Goal: Book appointment/travel/reservation

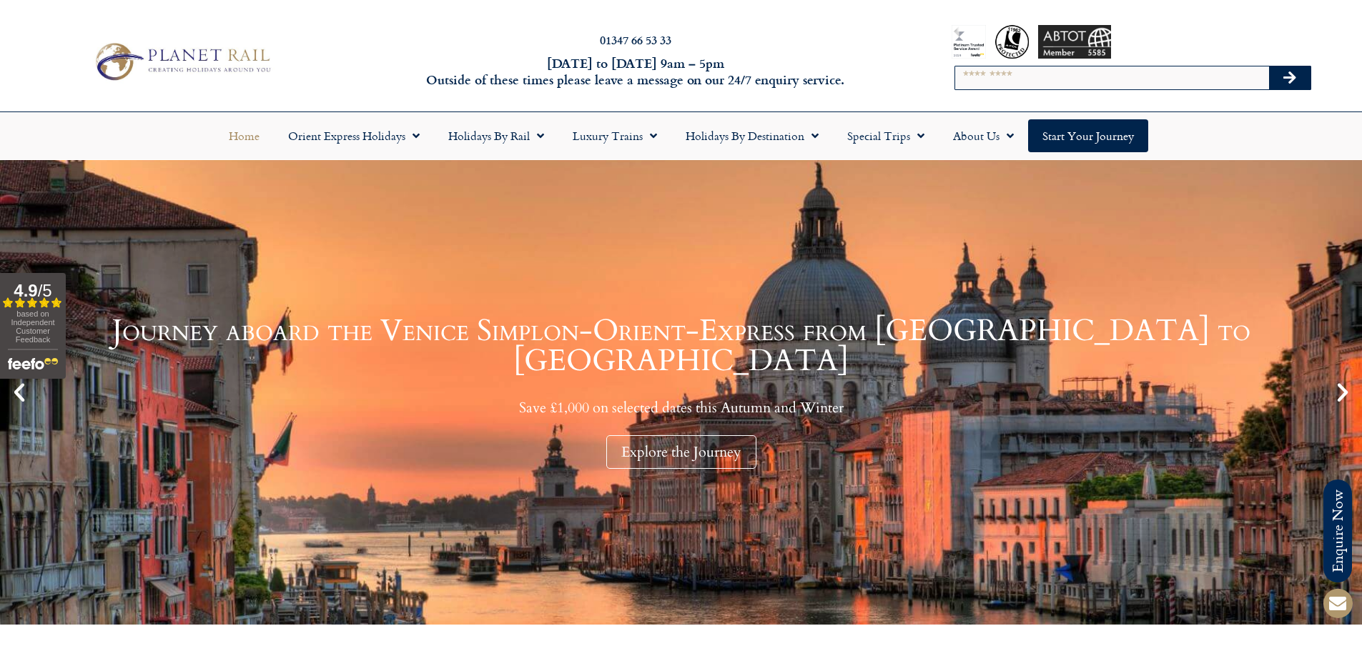
click at [1336, 385] on icon "Next slide" at bounding box center [1342, 392] width 24 height 24
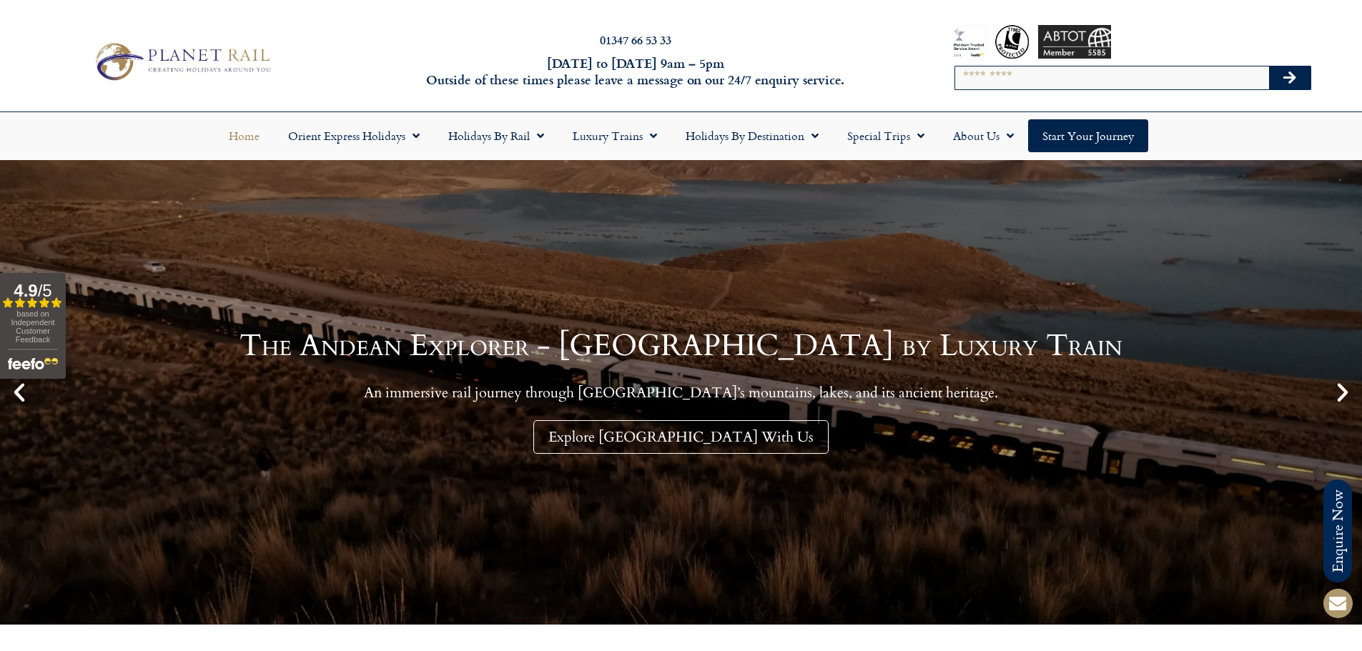
click at [1336, 385] on icon "Next slide" at bounding box center [1342, 392] width 24 height 24
click at [1336, 387] on icon "Next slide" at bounding box center [1342, 392] width 24 height 24
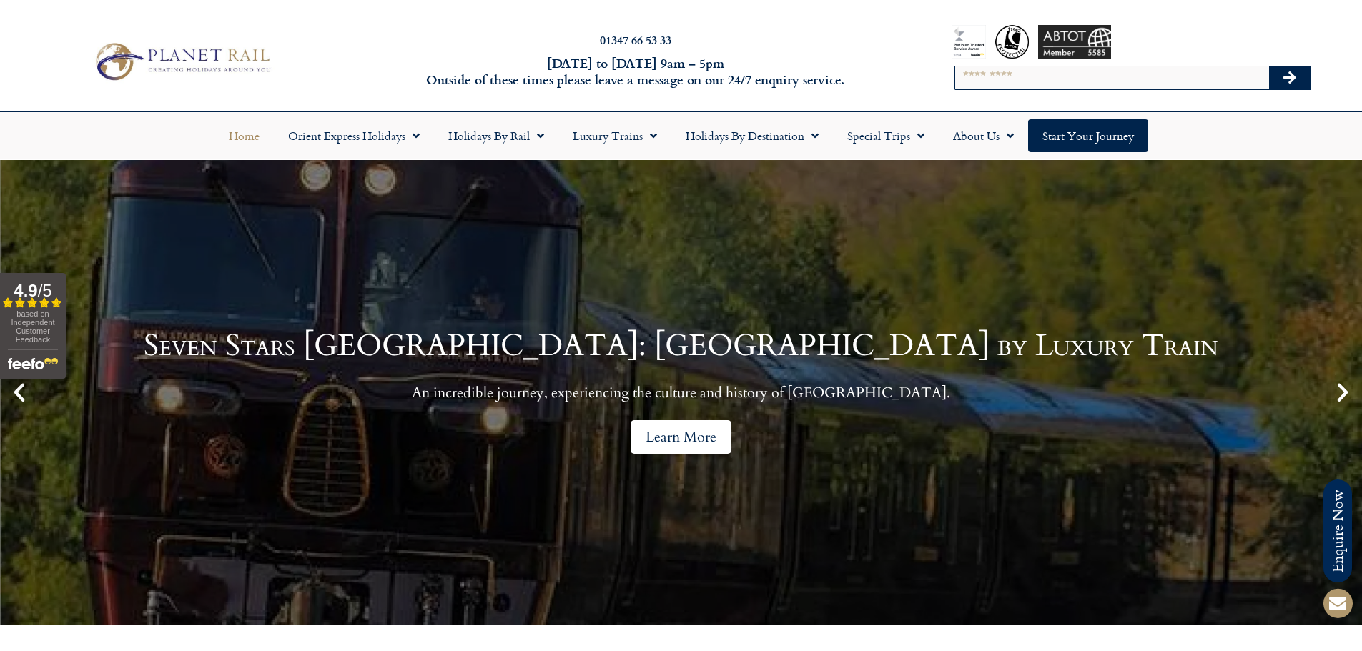
click at [715, 448] on link "Learn More" at bounding box center [680, 437] width 101 height 34
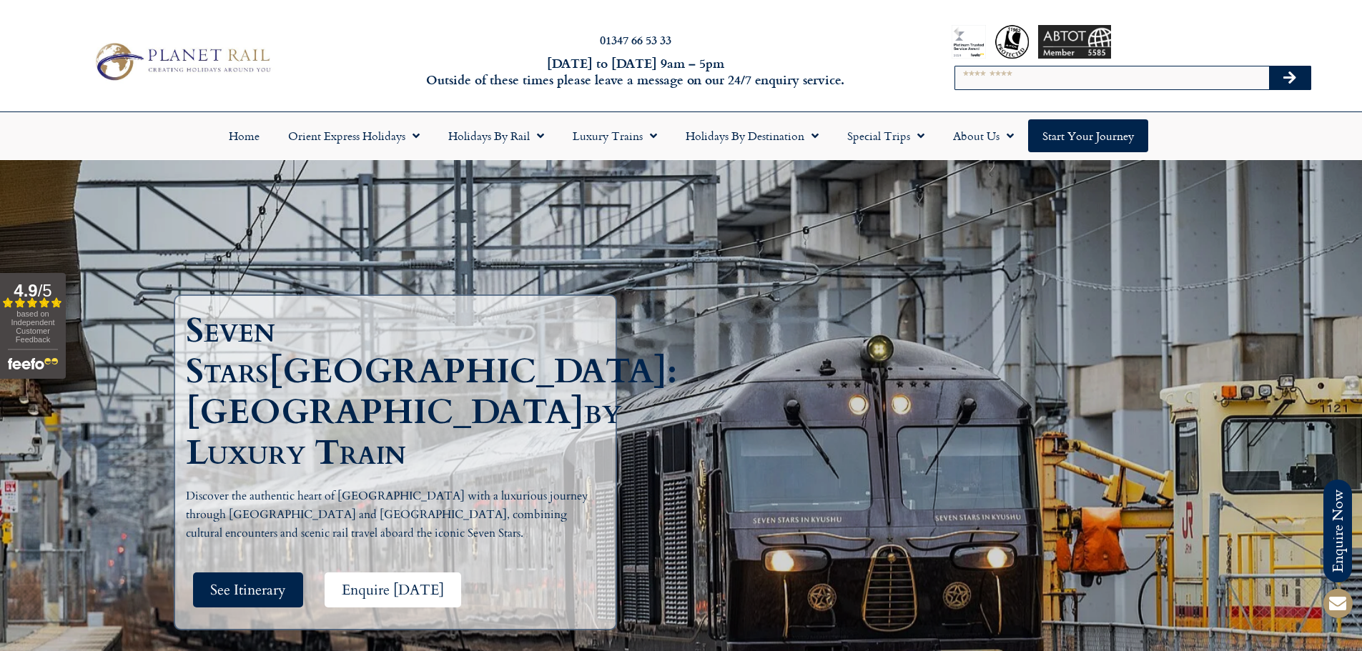
click at [361, 581] on span "Enquire [DATE]" at bounding box center [393, 590] width 102 height 18
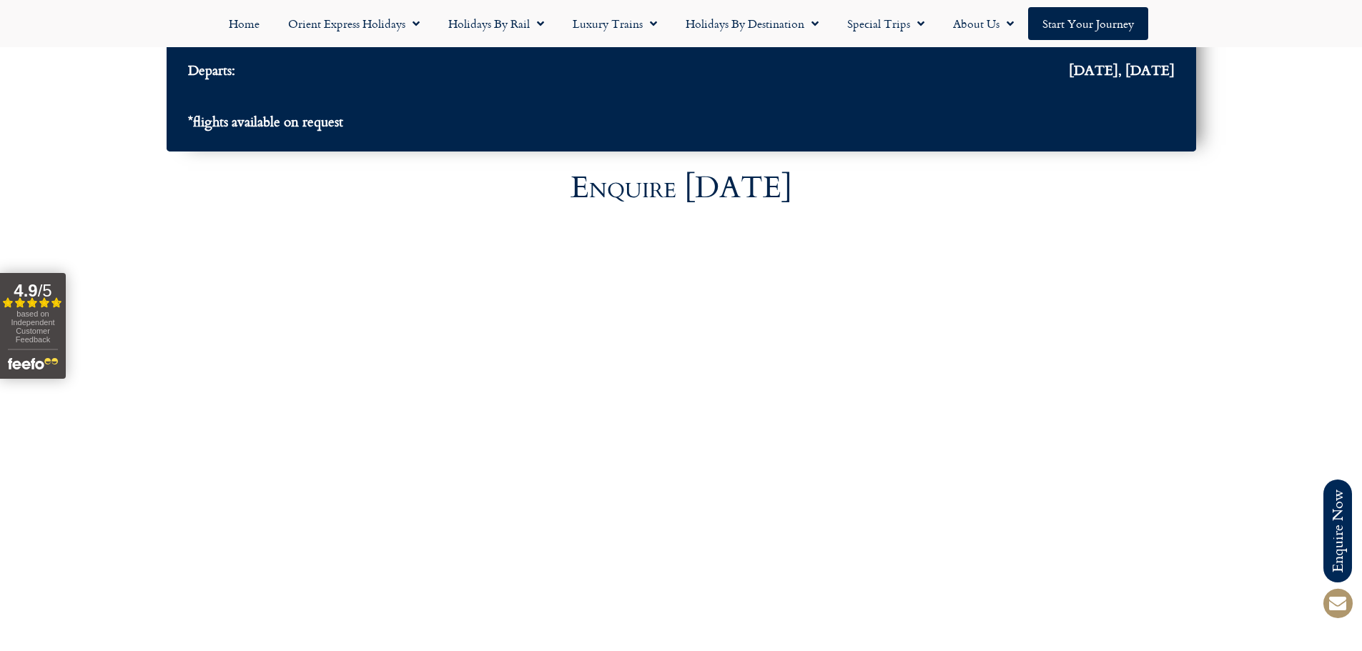
scroll to position [5333, 0]
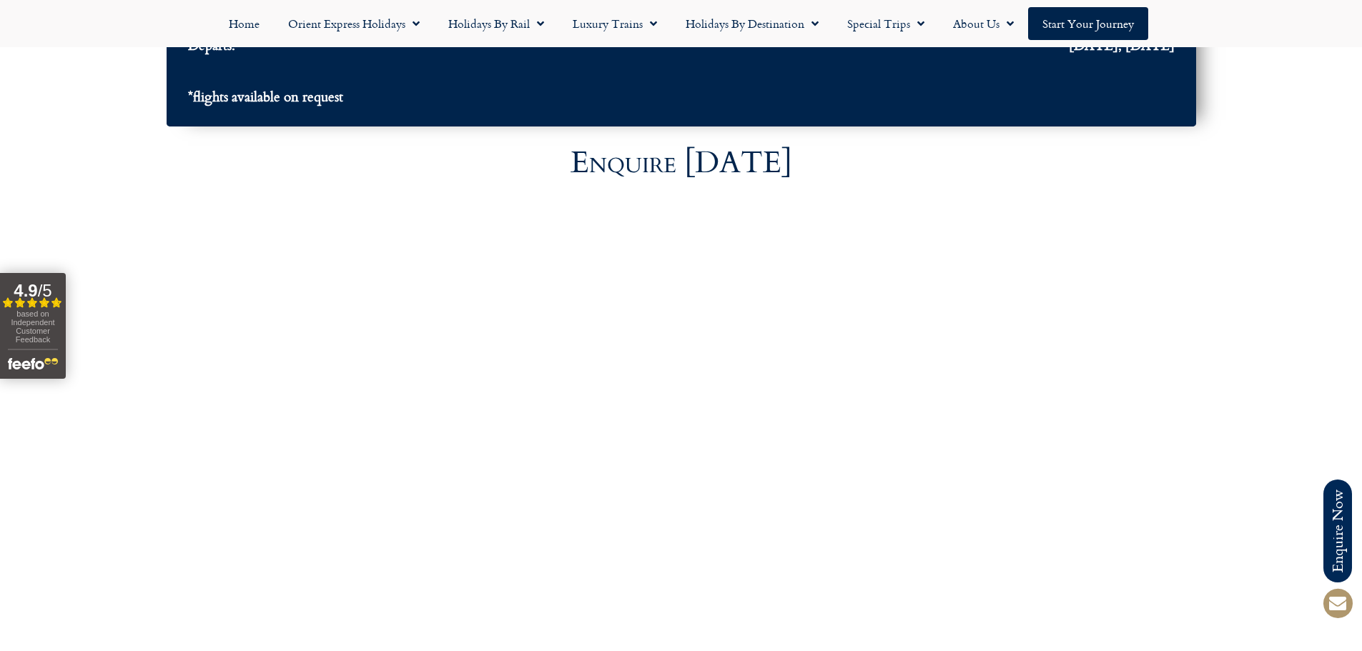
click at [233, 303] on div at bounding box center [681, 436] width 1362 height 488
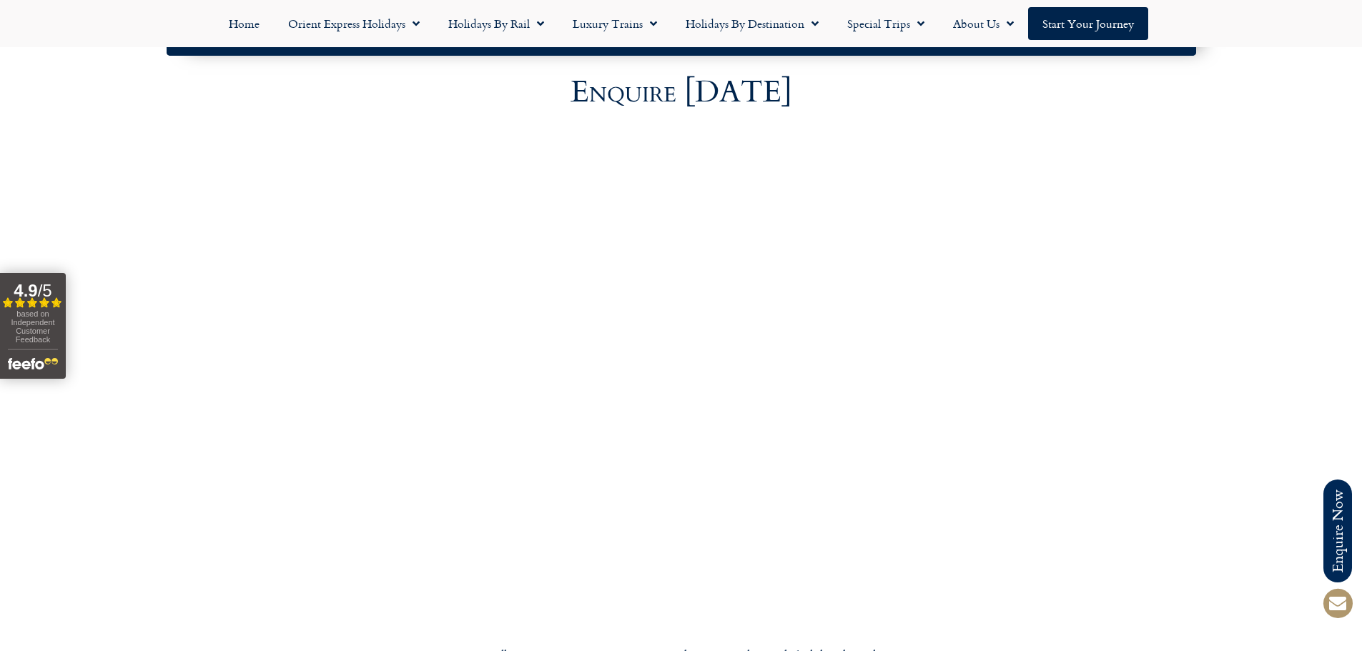
scroll to position [5405, 0]
